Goal: Information Seeking & Learning: Compare options

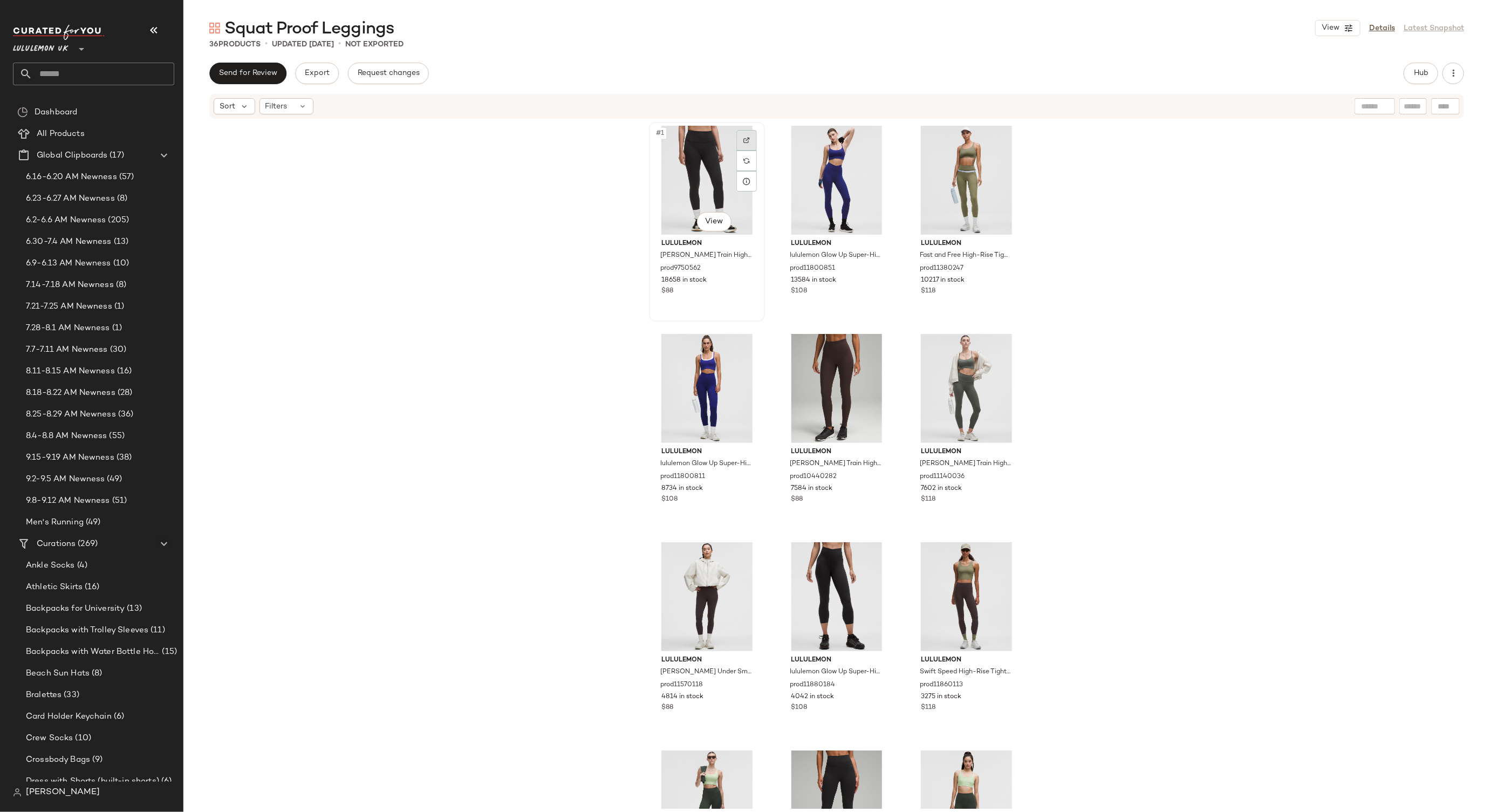
click at [744, 132] on div at bounding box center [746, 140] width 20 height 20
click at [877, 130] on div at bounding box center [876, 140] width 20 height 20
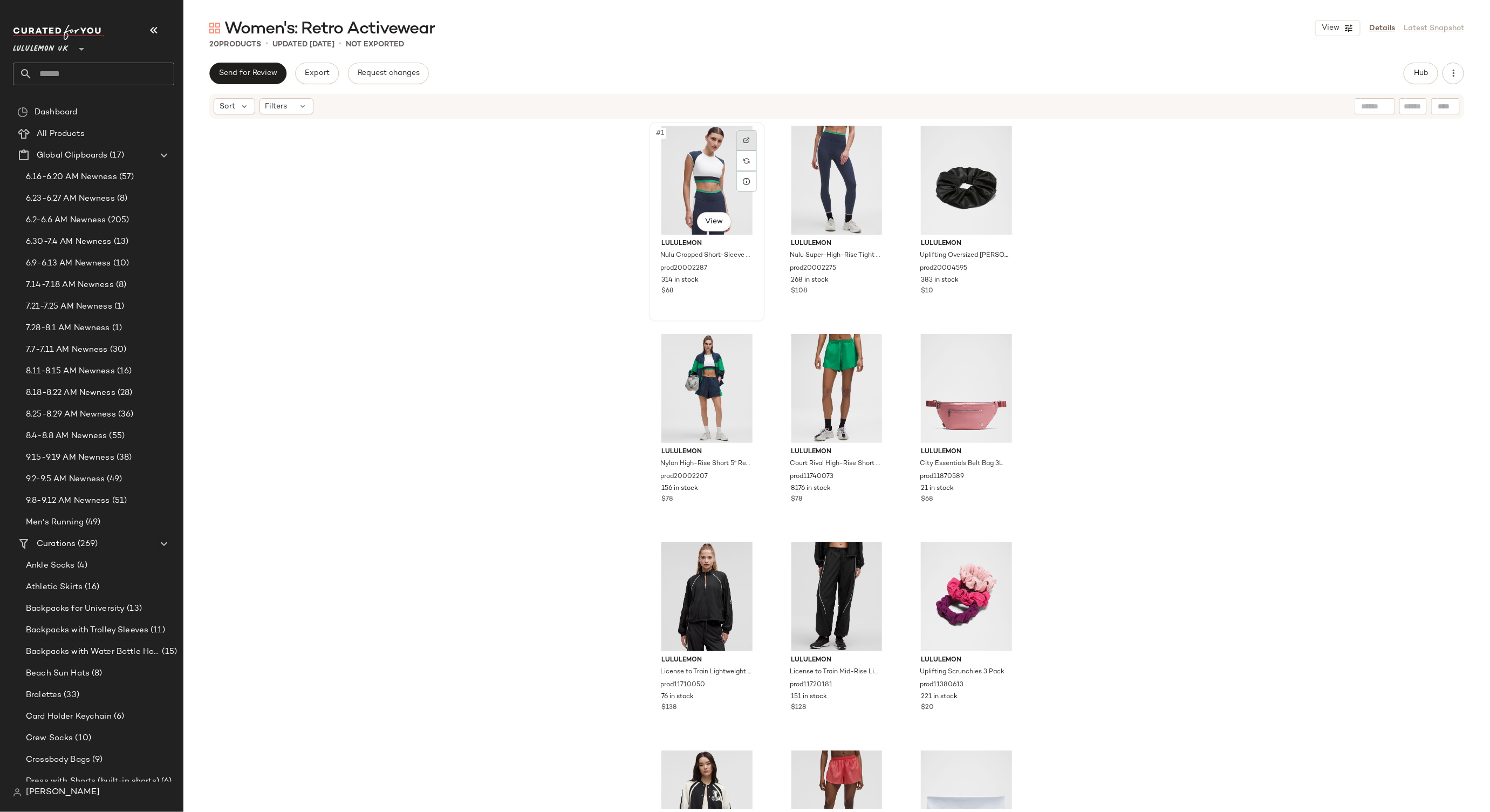
click at [742, 135] on div at bounding box center [746, 140] width 20 height 20
click at [84, 79] on input "text" at bounding box center [103, 74] width 142 height 23
click at [166, 58] on div "Lululemon UK **" at bounding box center [94, 55] width 161 height 60
click at [155, 69] on input "text" at bounding box center [103, 74] width 142 height 23
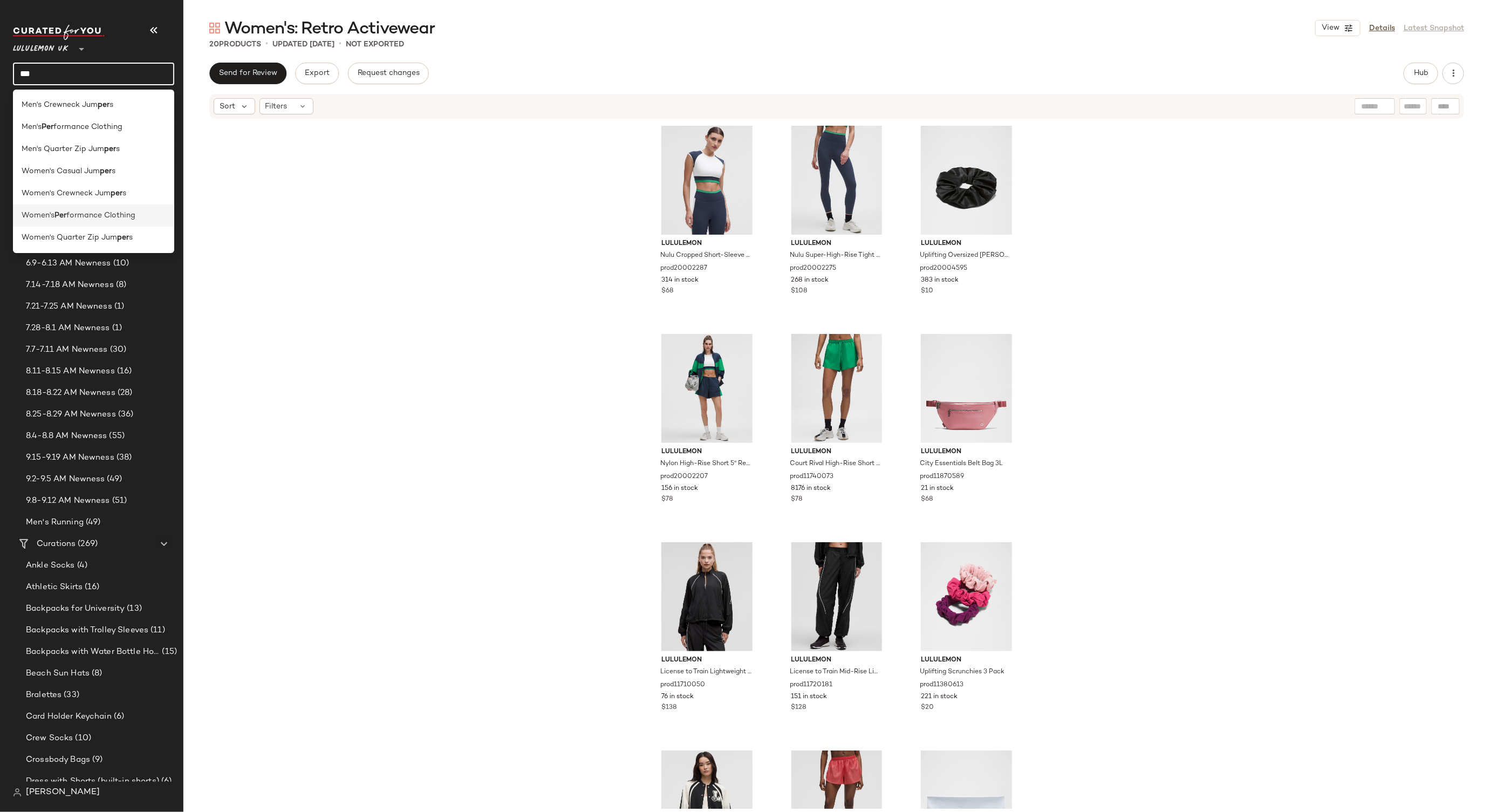
type input "***"
click at [120, 220] on span "formance Clothing" at bounding box center [101, 215] width 69 height 11
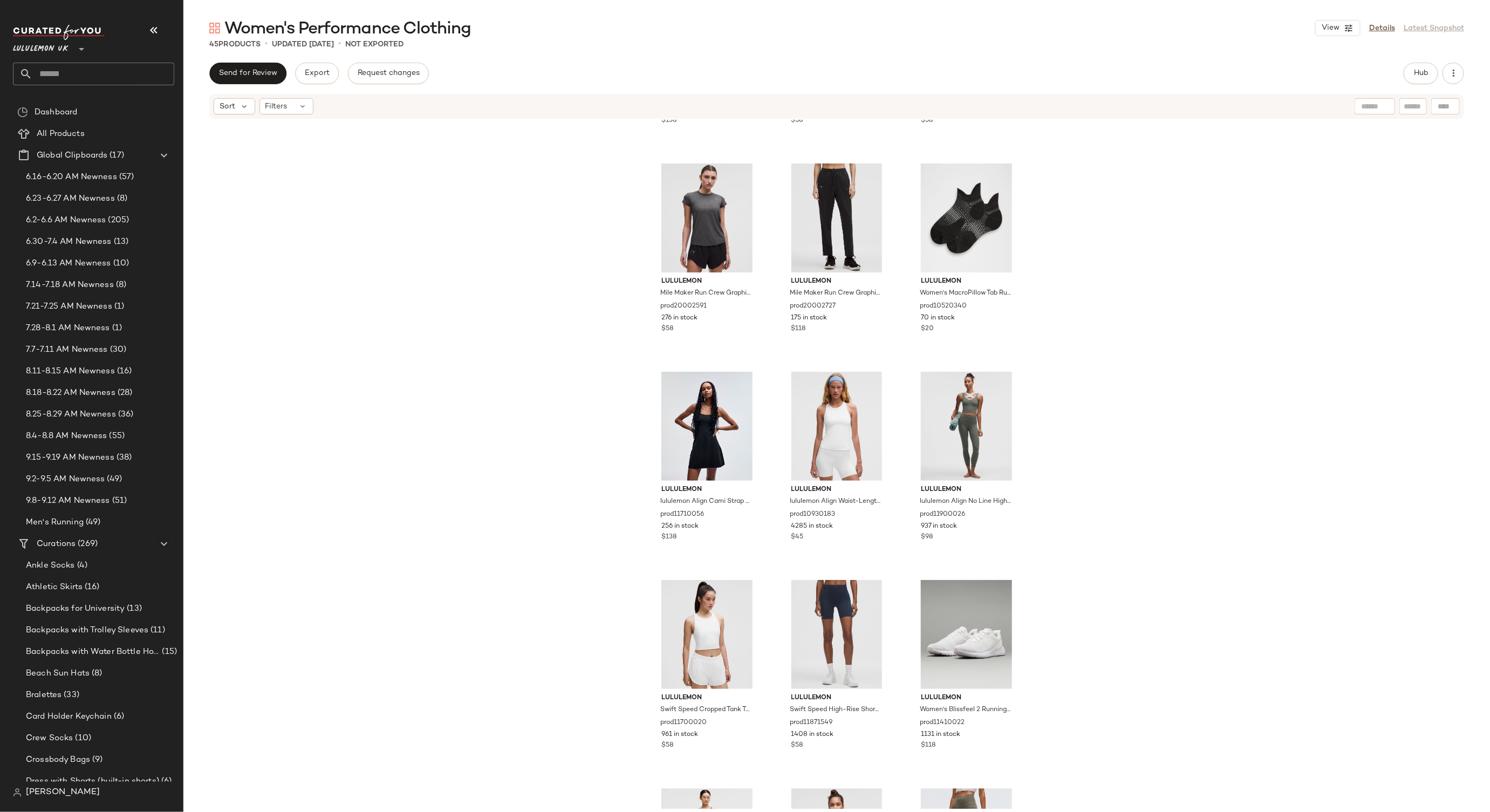
scroll to position [1746, 0]
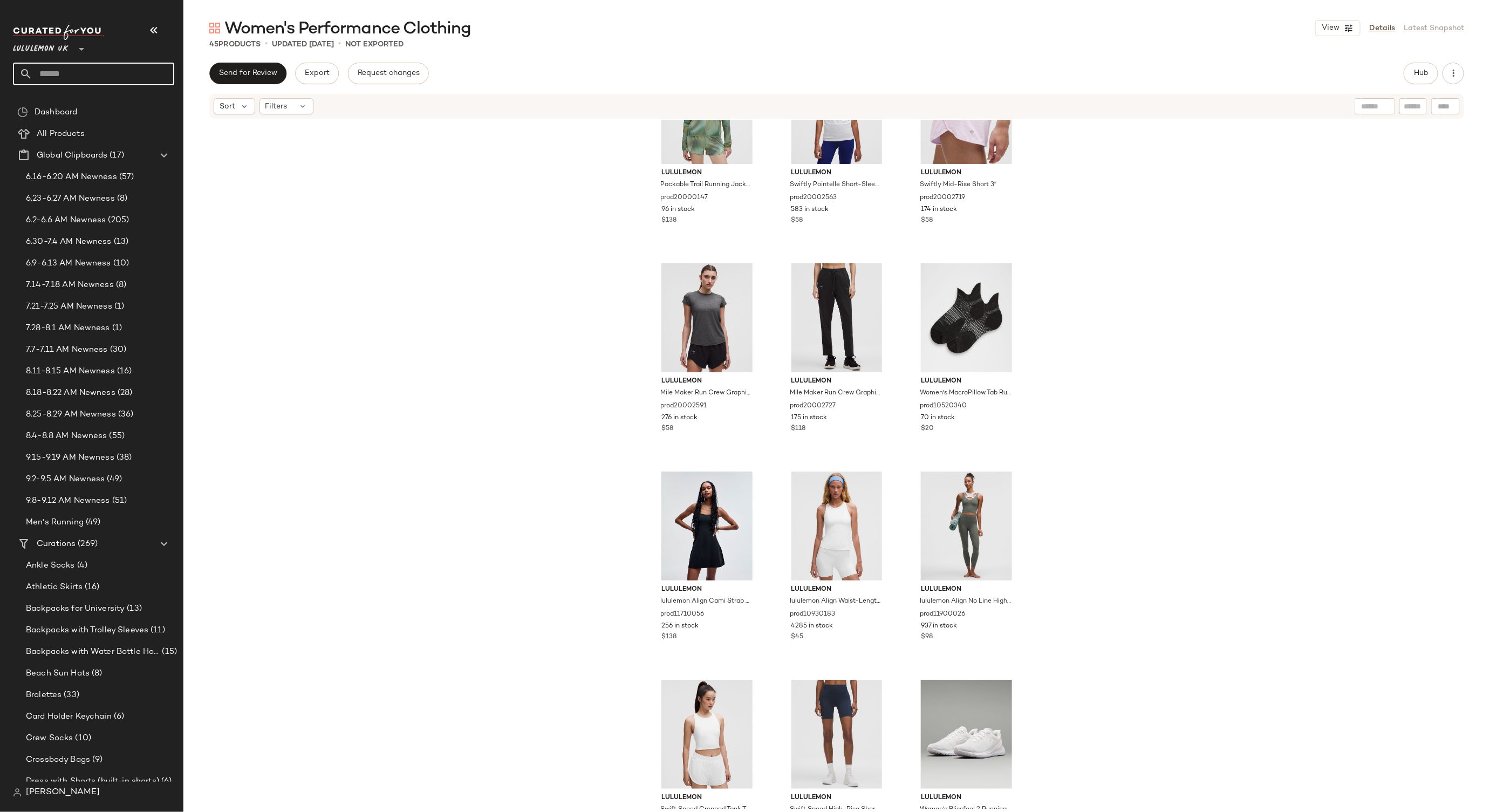
click at [122, 80] on input "text" at bounding box center [103, 74] width 142 height 23
type input "****"
click at [61, 103] on span "ormance Clothing" at bounding box center [89, 105] width 66 height 11
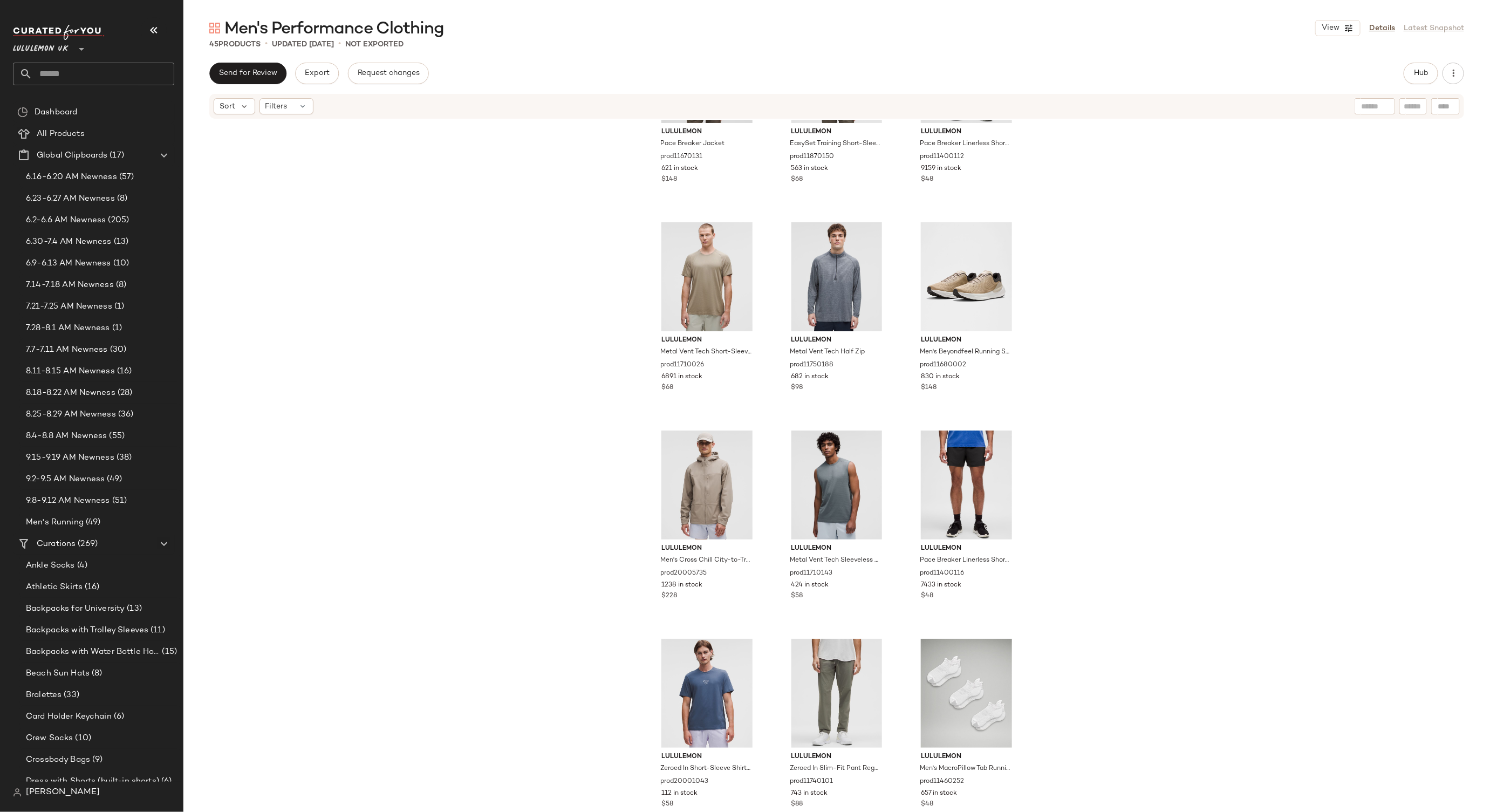
scroll to position [2029, 0]
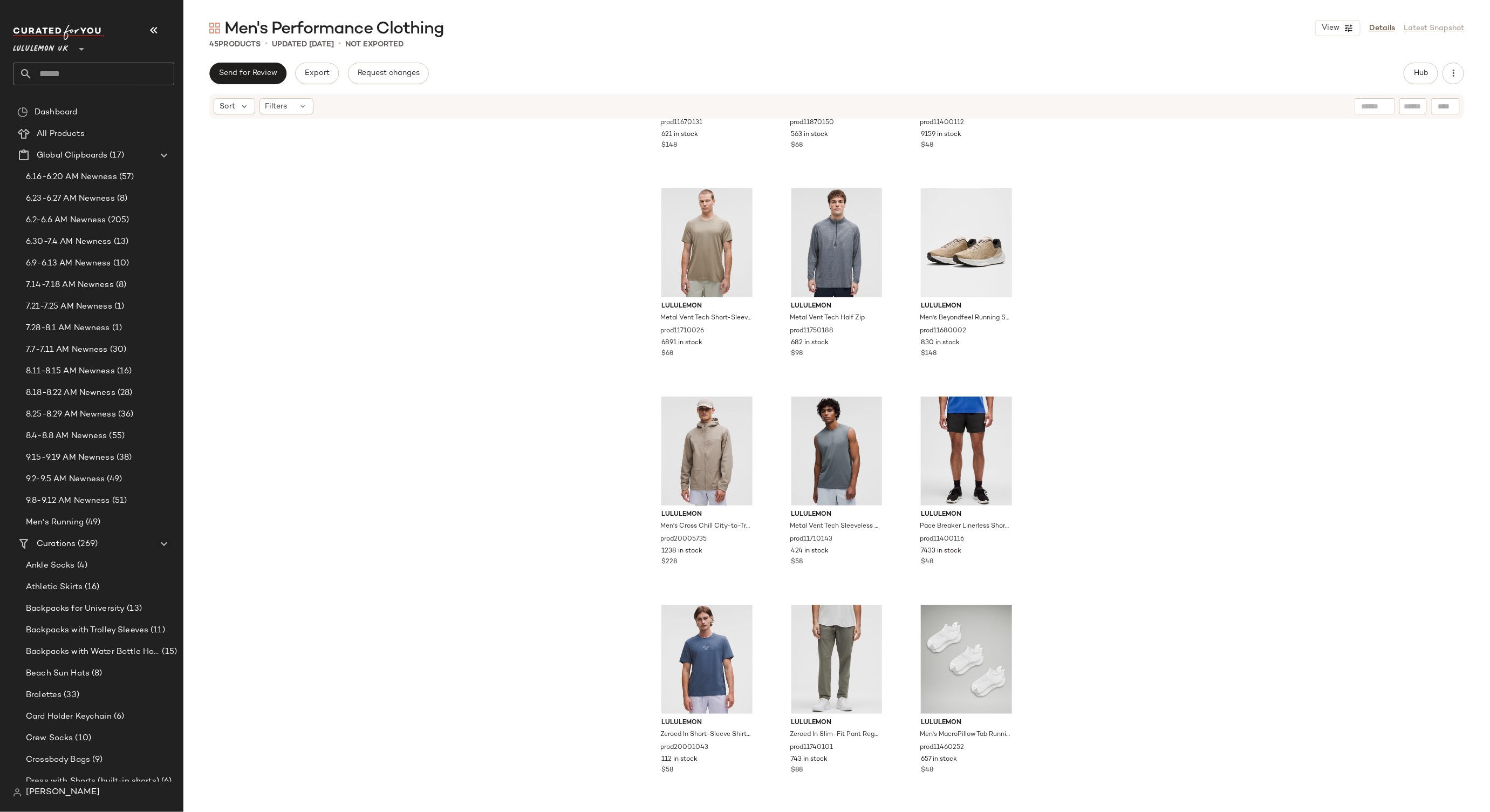
click at [64, 74] on input "text" at bounding box center [103, 74] width 142 height 23
type input "****"
drag, startPoint x: 69, startPoint y: 129, endPoint x: 235, endPoint y: 177, distance: 172.8
click at [69, 129] on b "Kang" at bounding box center [86, 127] width 65 height 11
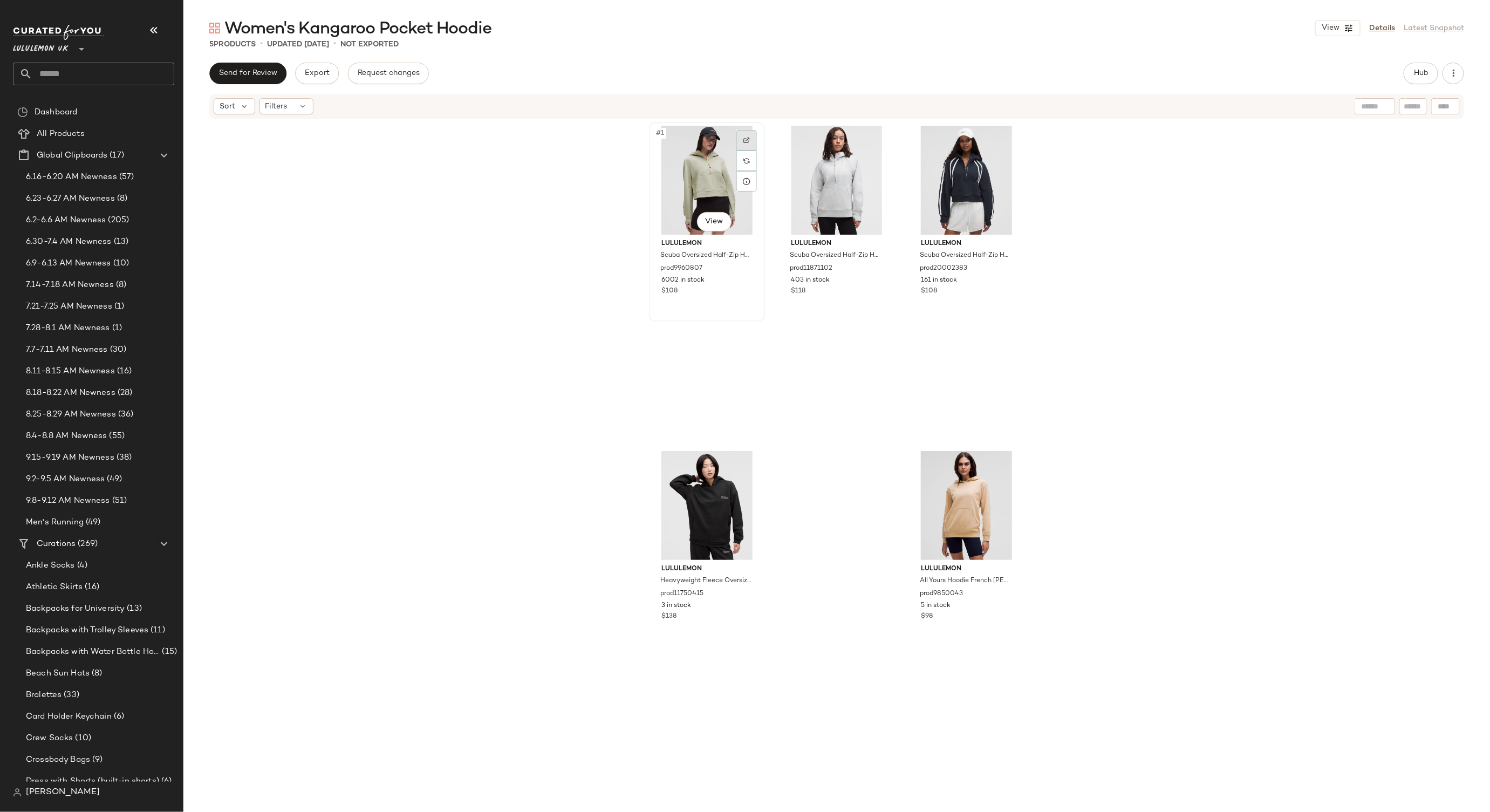
click at [744, 134] on div at bounding box center [746, 140] width 20 height 20
click at [873, 139] on img at bounding box center [876, 140] width 7 height 7
click at [996, 138] on div at bounding box center [1006, 140] width 20 height 20
click at [744, 467] on img at bounding box center [746, 465] width 7 height 7
click at [1004, 463] on img at bounding box center [1006, 465] width 7 height 7
